Goal: Task Accomplishment & Management: Manage account settings

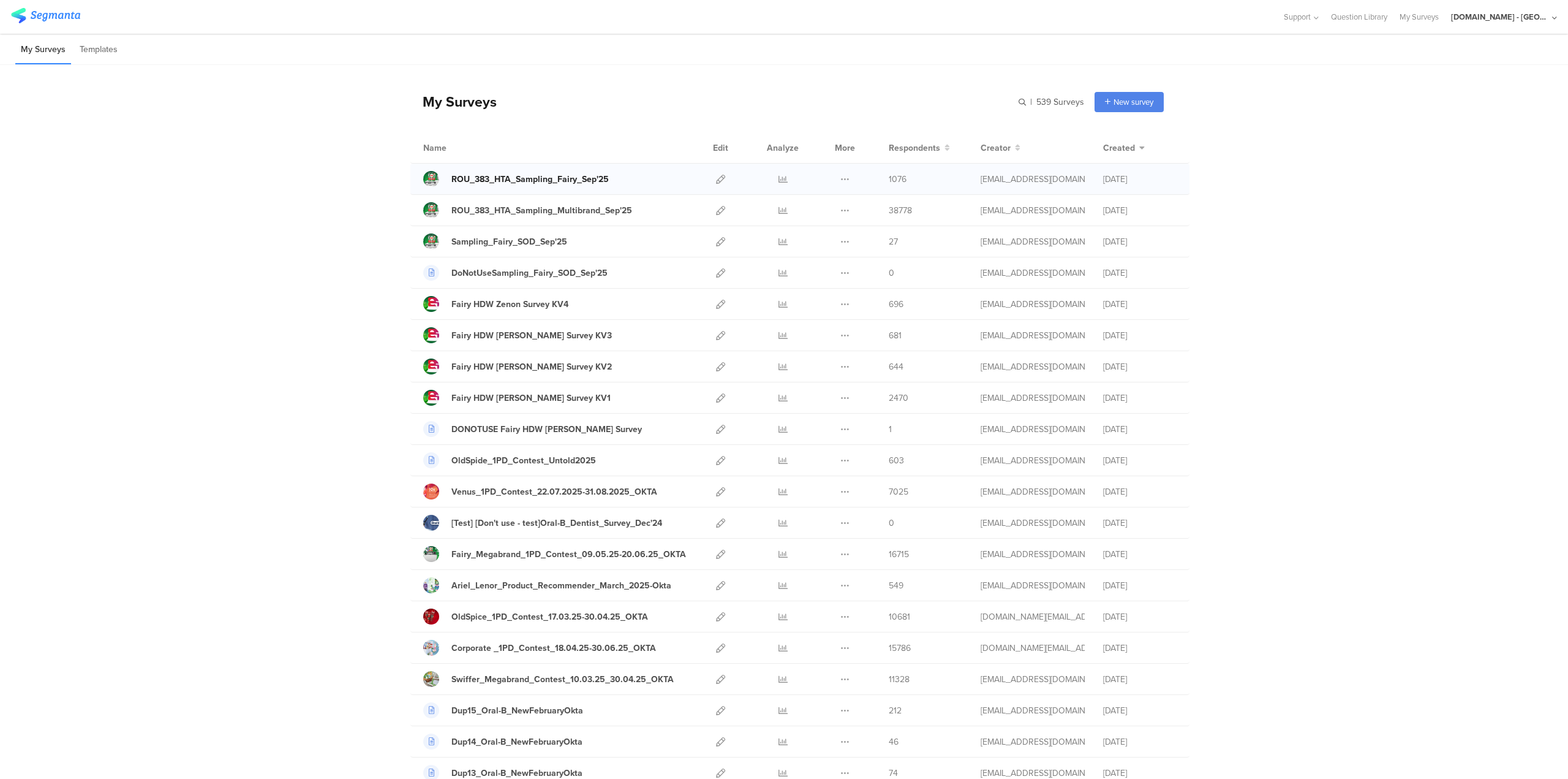
click at [540, 180] on div "ROU_383_HTA_Sampling_Fairy_Sep'25" at bounding box center [530, 179] width 158 height 13
click at [716, 175] on icon at bounding box center [720, 179] width 9 height 9
